Goal: Check status: Check status

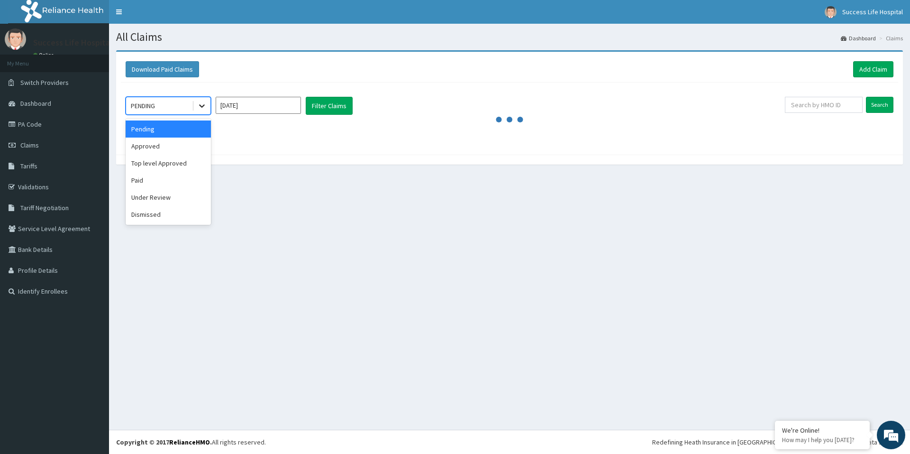
click at [201, 101] on icon at bounding box center [201, 105] width 9 height 9
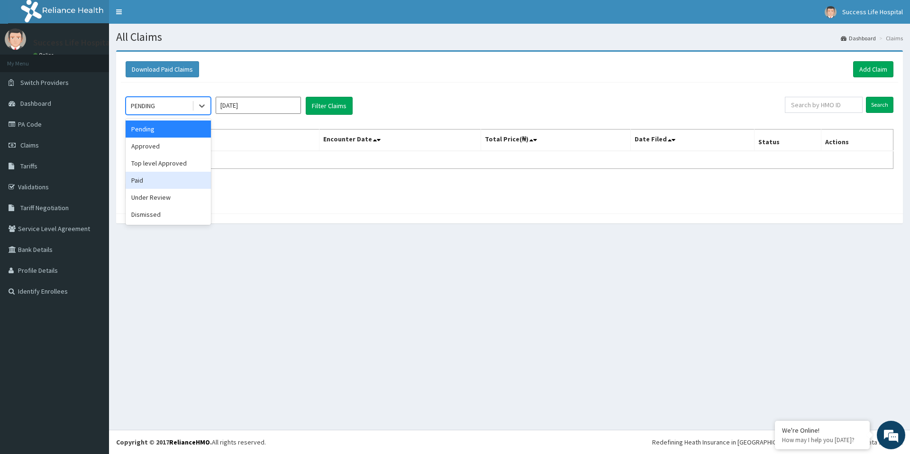
click at [146, 184] on div "Paid" at bounding box center [168, 180] width 85 height 17
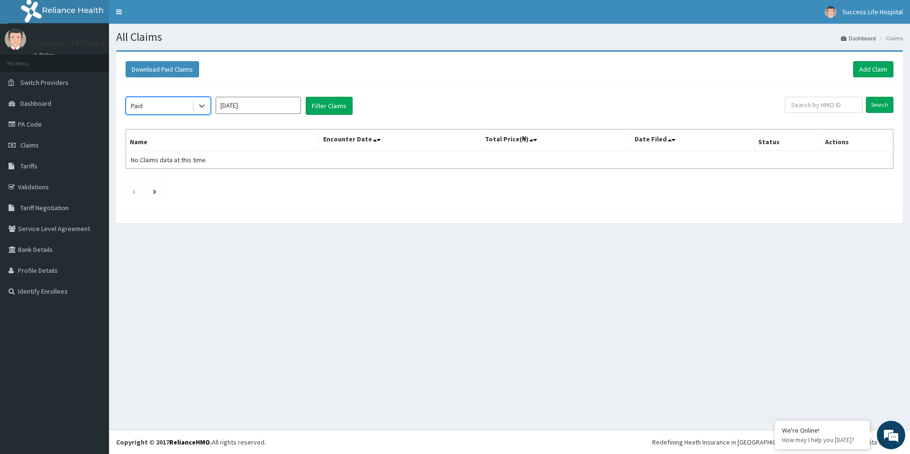
click at [260, 101] on input "[DATE]" at bounding box center [258, 105] width 85 height 17
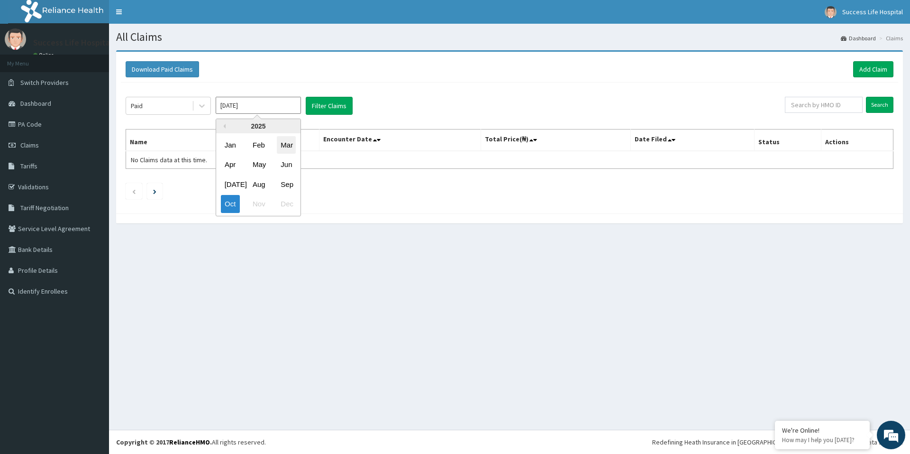
click at [279, 144] on div "Mar" at bounding box center [286, 145] width 19 height 18
click at [329, 111] on button "Filter Claims" at bounding box center [329, 106] width 47 height 18
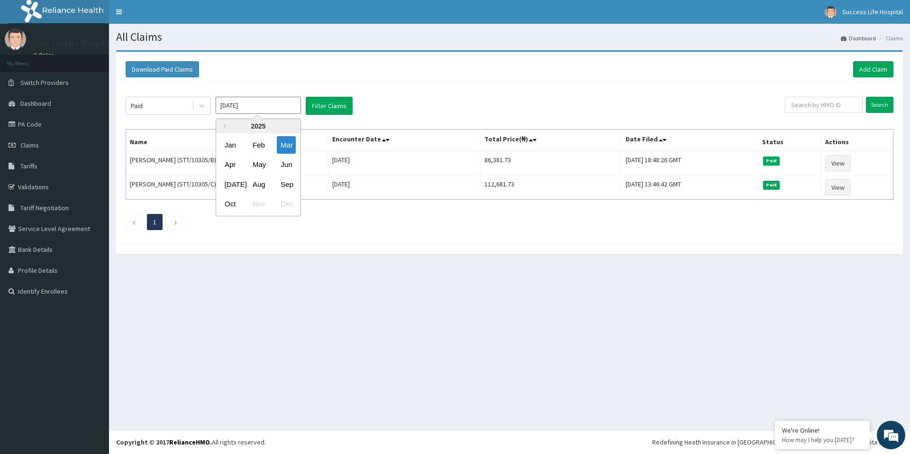
click at [269, 103] on input "[DATE]" at bounding box center [258, 105] width 85 height 17
click at [261, 146] on div "Feb" at bounding box center [258, 145] width 19 height 18
type input "[DATE]"
click at [322, 107] on button "Filter Claims" at bounding box center [329, 106] width 47 height 18
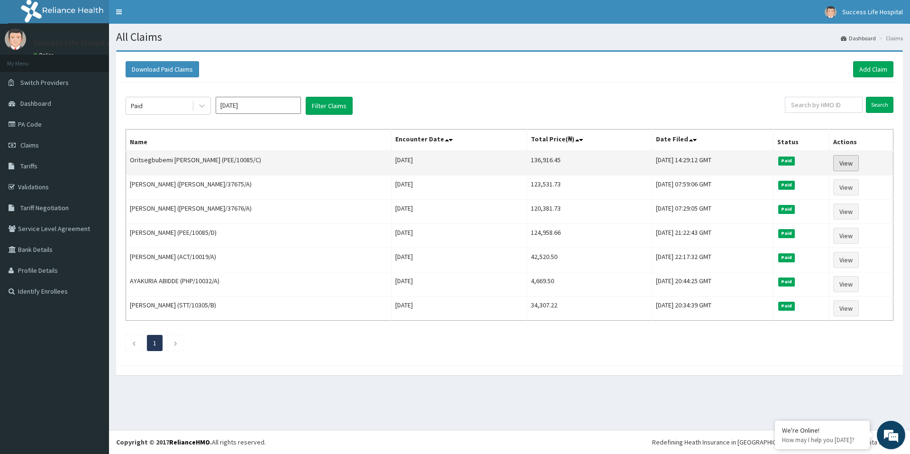
click at [847, 160] on link "View" at bounding box center [847, 163] width 26 height 16
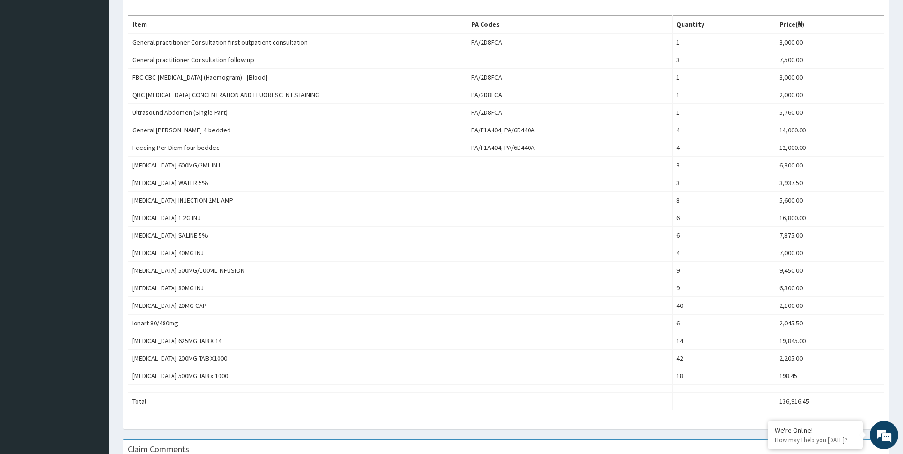
scroll to position [346, 0]
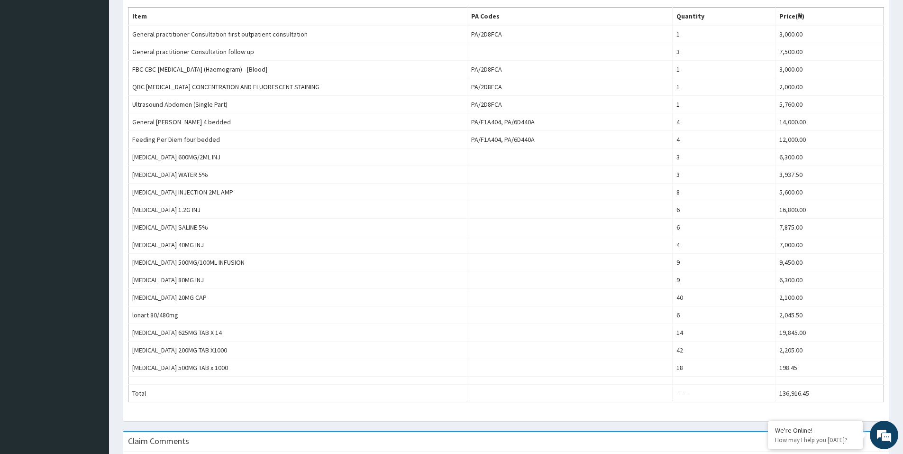
drag, startPoint x: 905, startPoint y: 132, endPoint x: 910, endPoint y: 288, distance: 156.5
click at [903, 288] on html "R EL Toggle navigation Success Life Hospital Success Life Hospital - successlif…" at bounding box center [451, 137] width 903 height 966
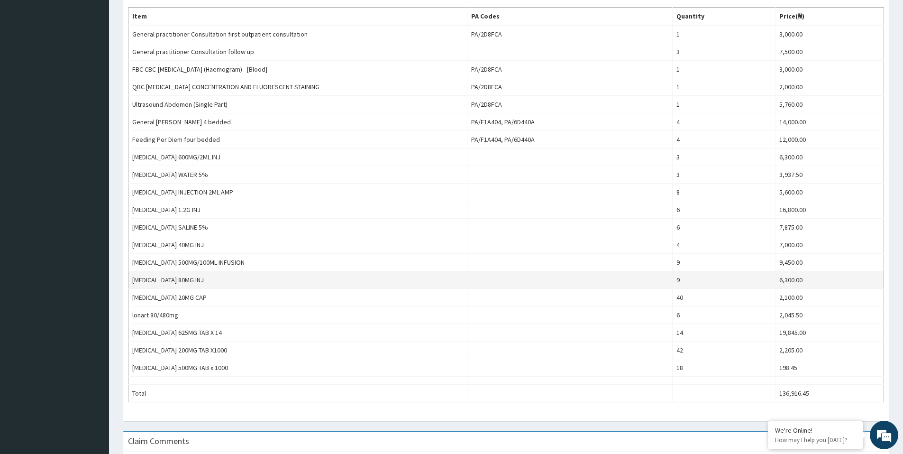
scroll to position [0, 0]
